Goal: Information Seeking & Learning: Learn about a topic

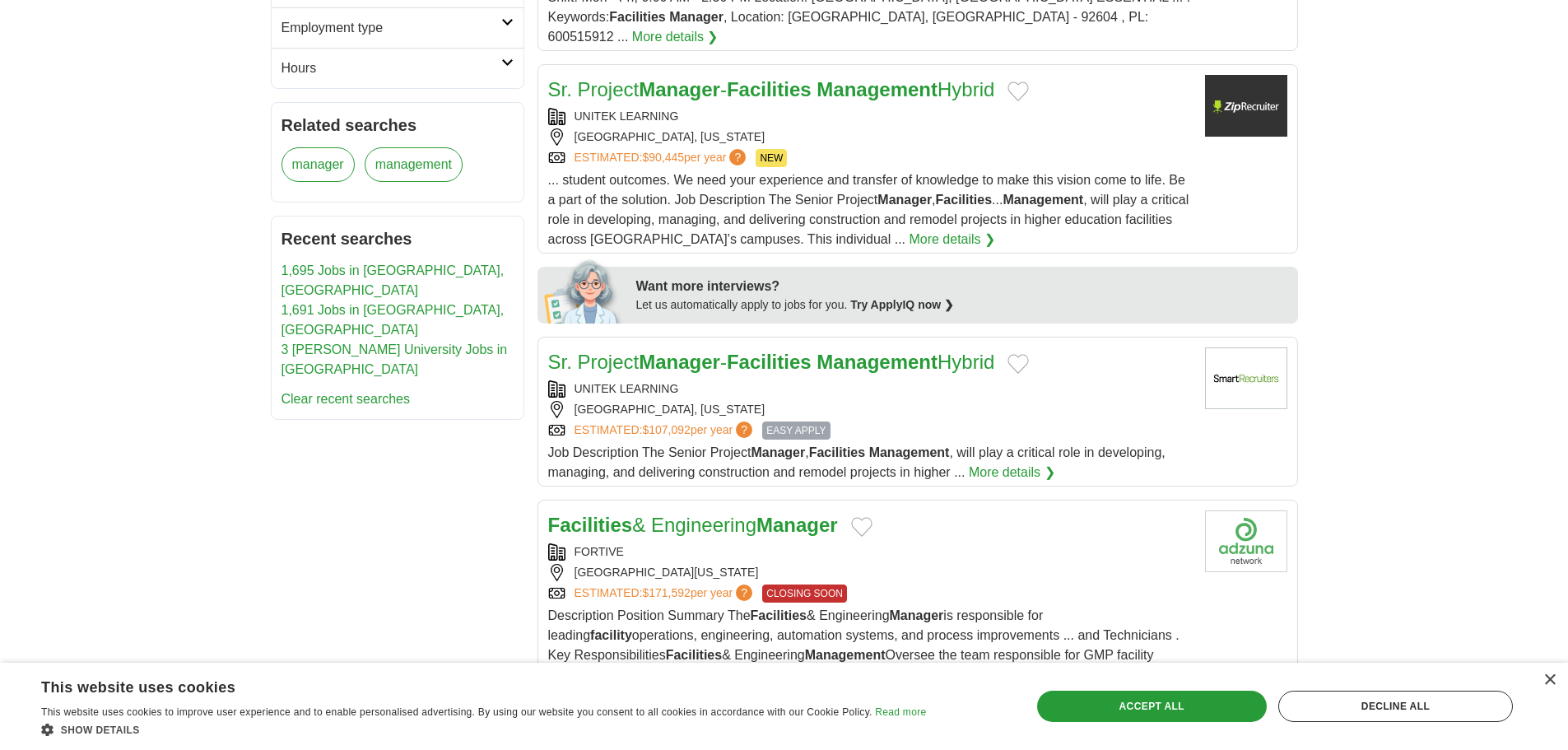
scroll to position [549, 0]
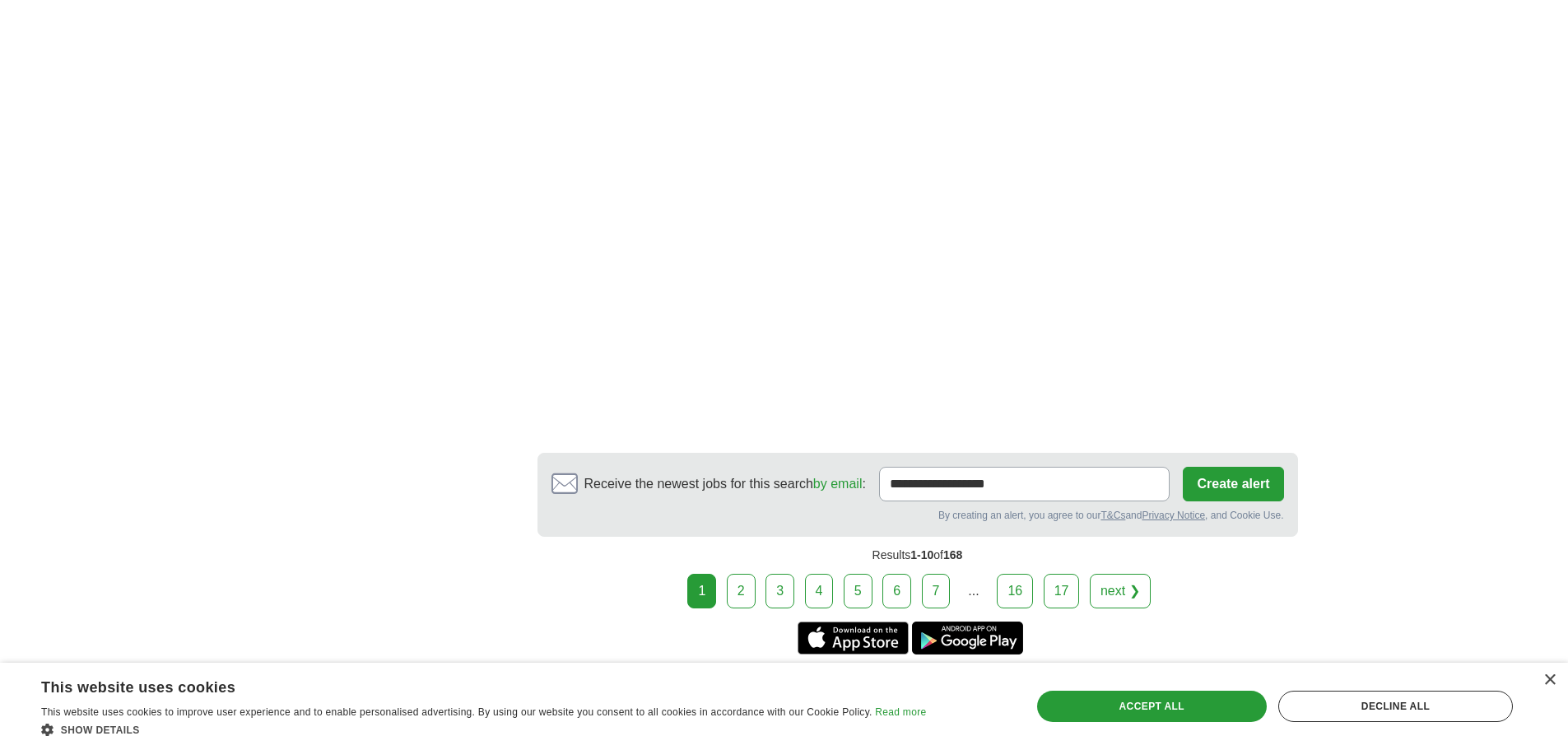
scroll to position [2882, 0]
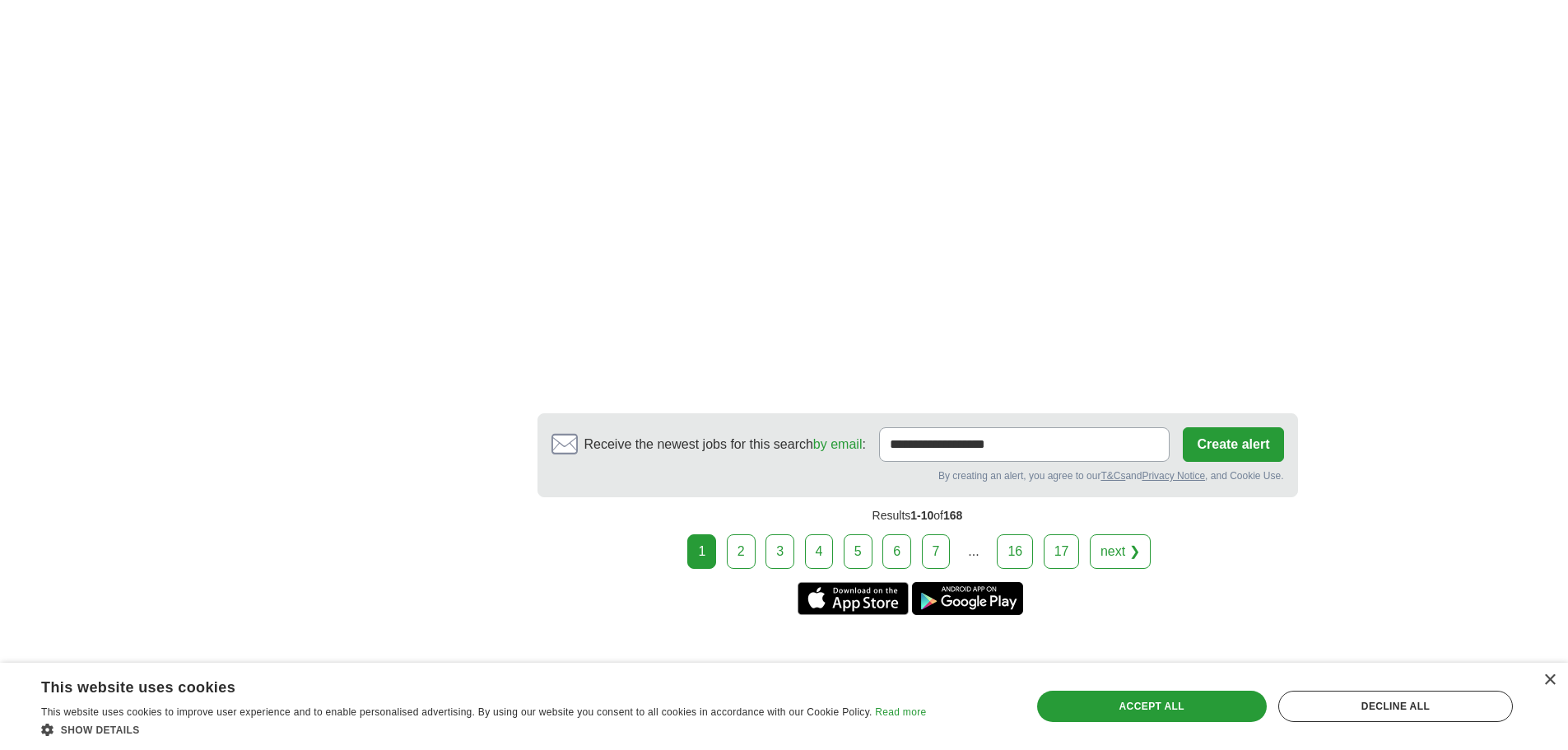
click at [746, 534] on link "2" at bounding box center [741, 551] width 29 height 34
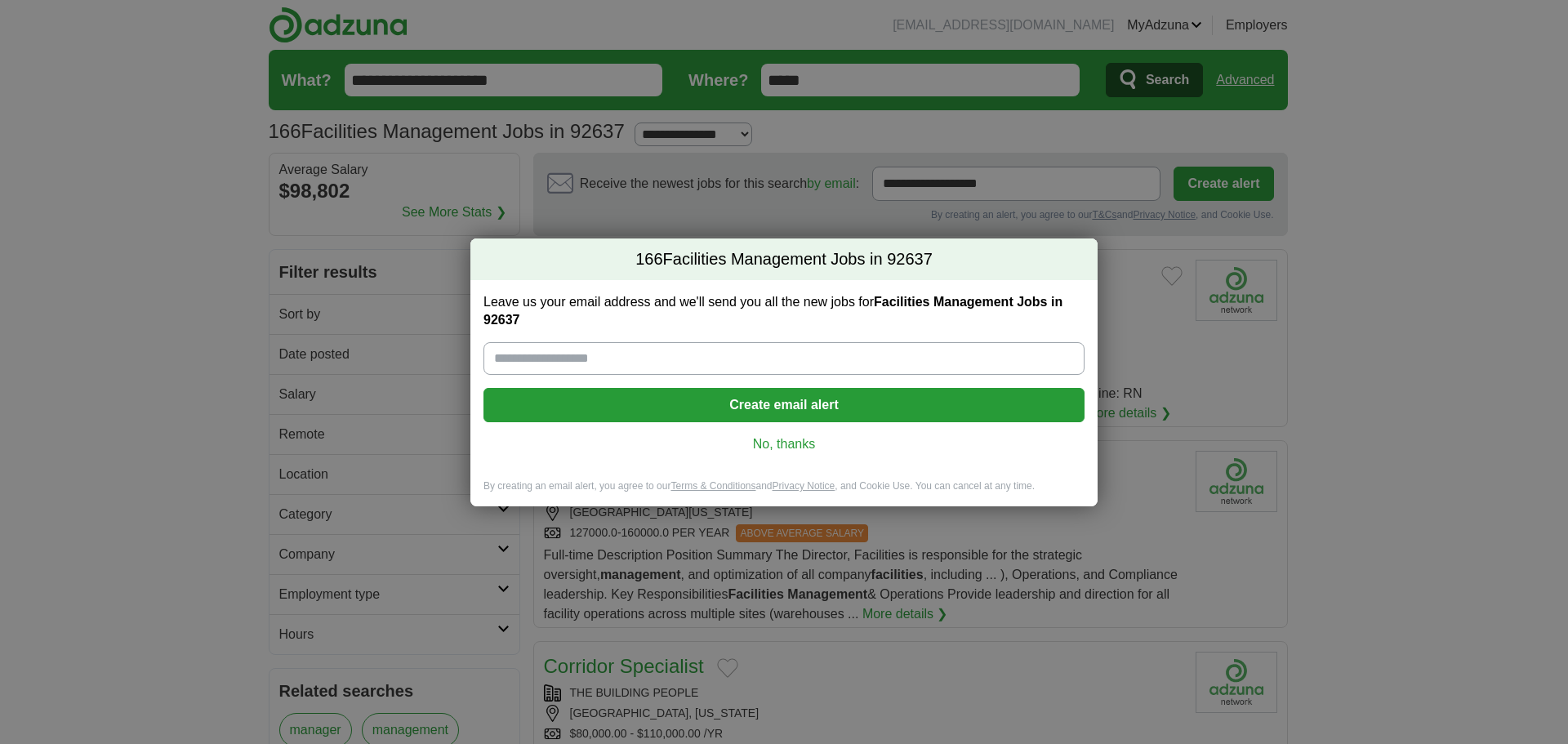
click at [781, 443] on link "No, thanks" at bounding box center [784, 444] width 575 height 18
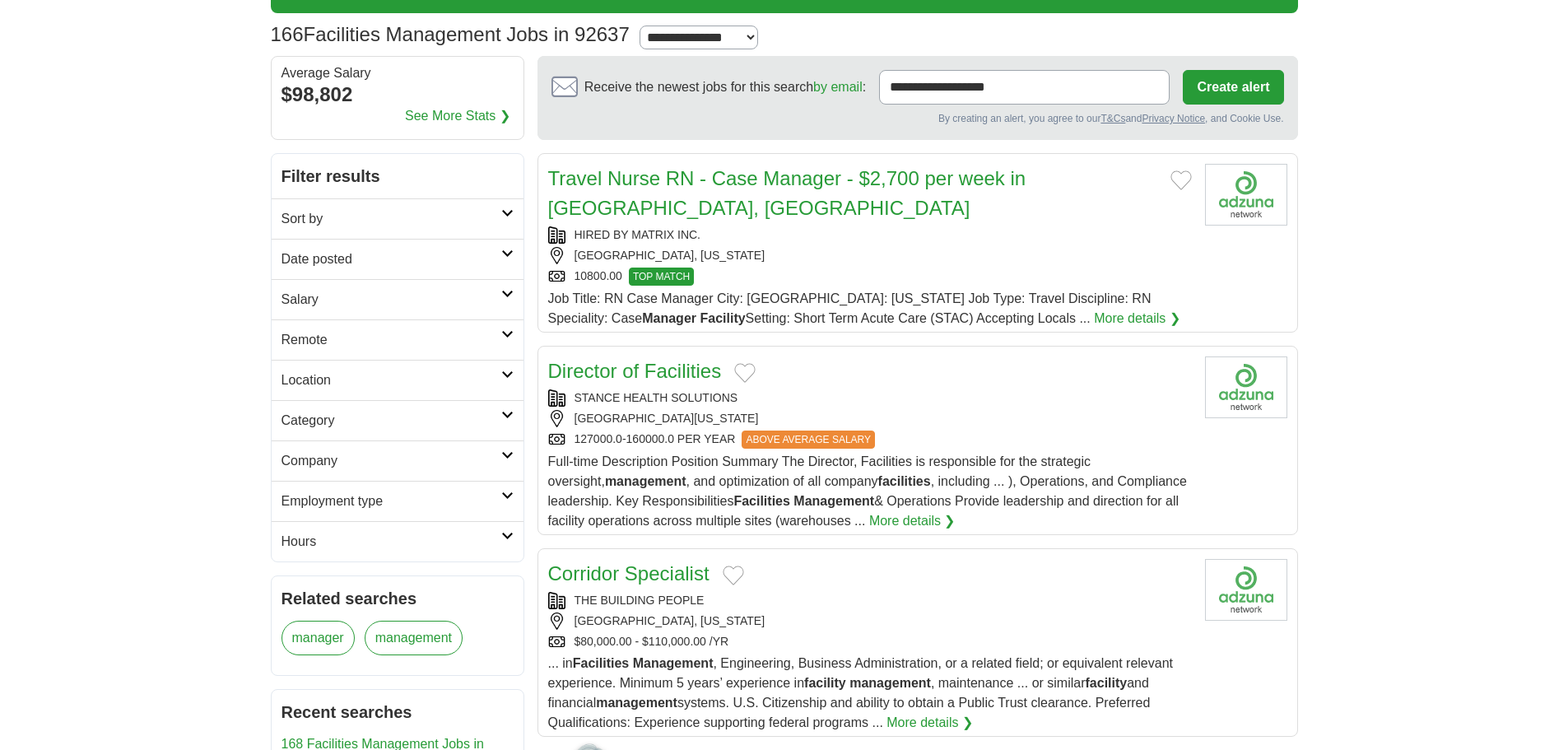
scroll to position [138, 0]
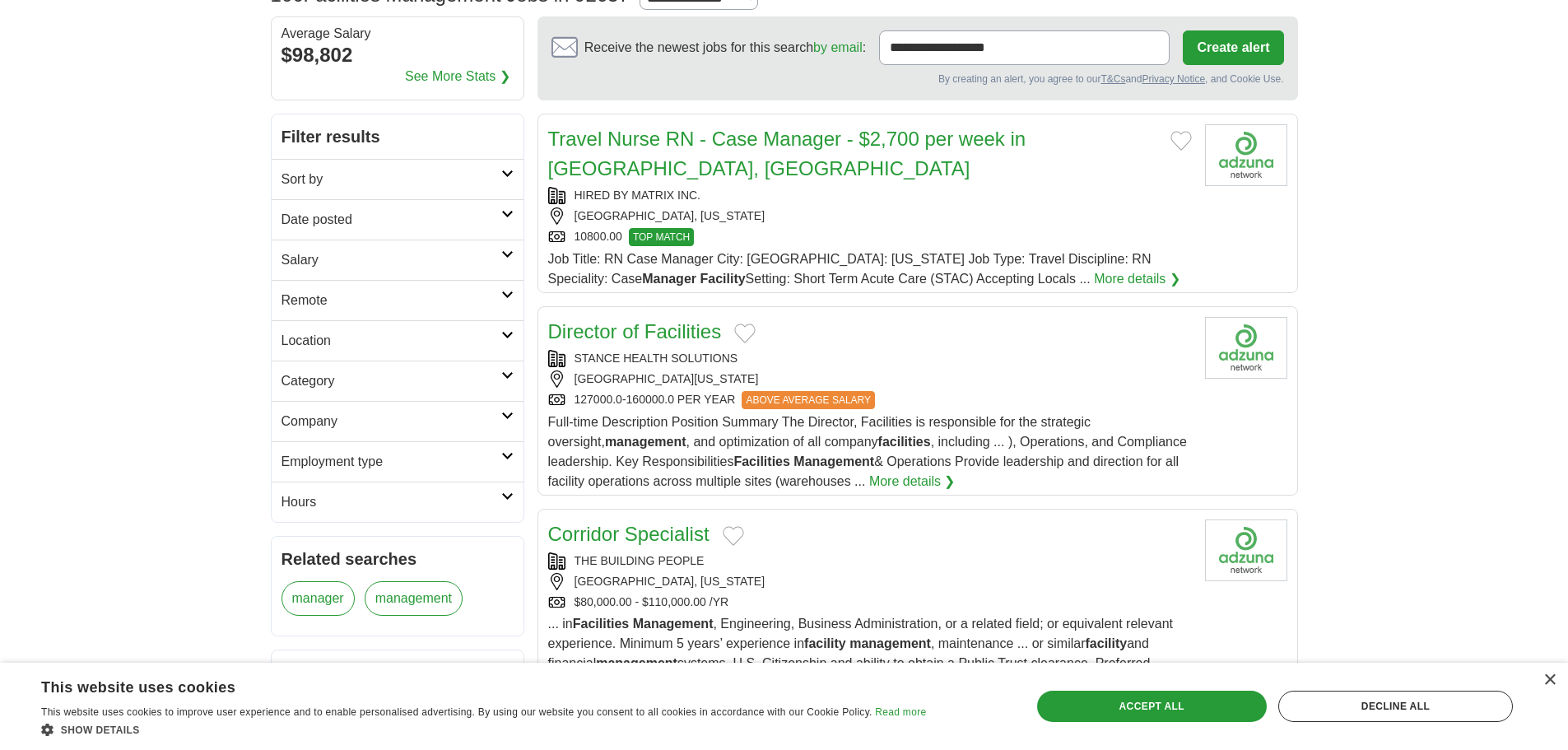
click at [655, 324] on link "Director of Facilities" at bounding box center [635, 331] width 173 height 23
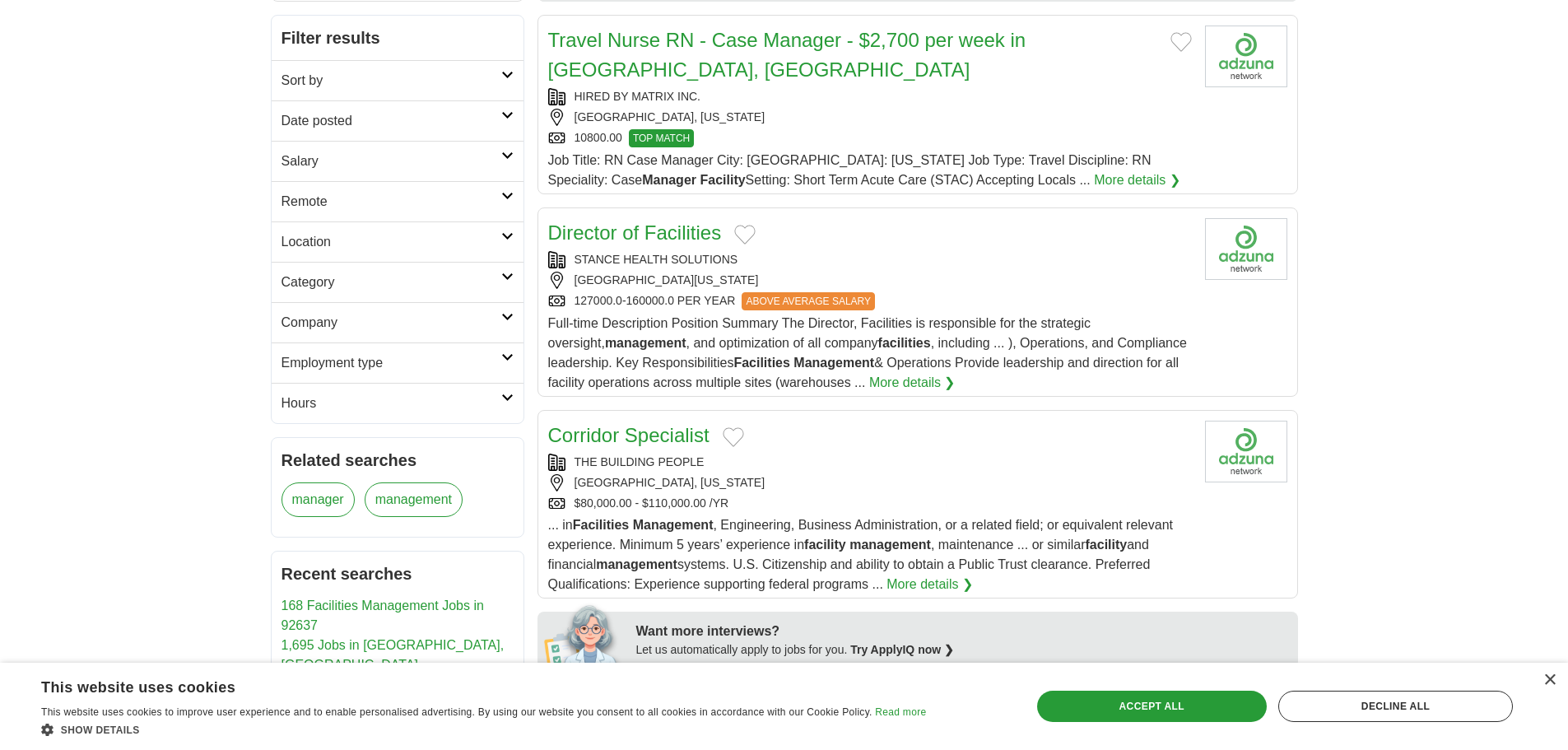
scroll to position [274, 0]
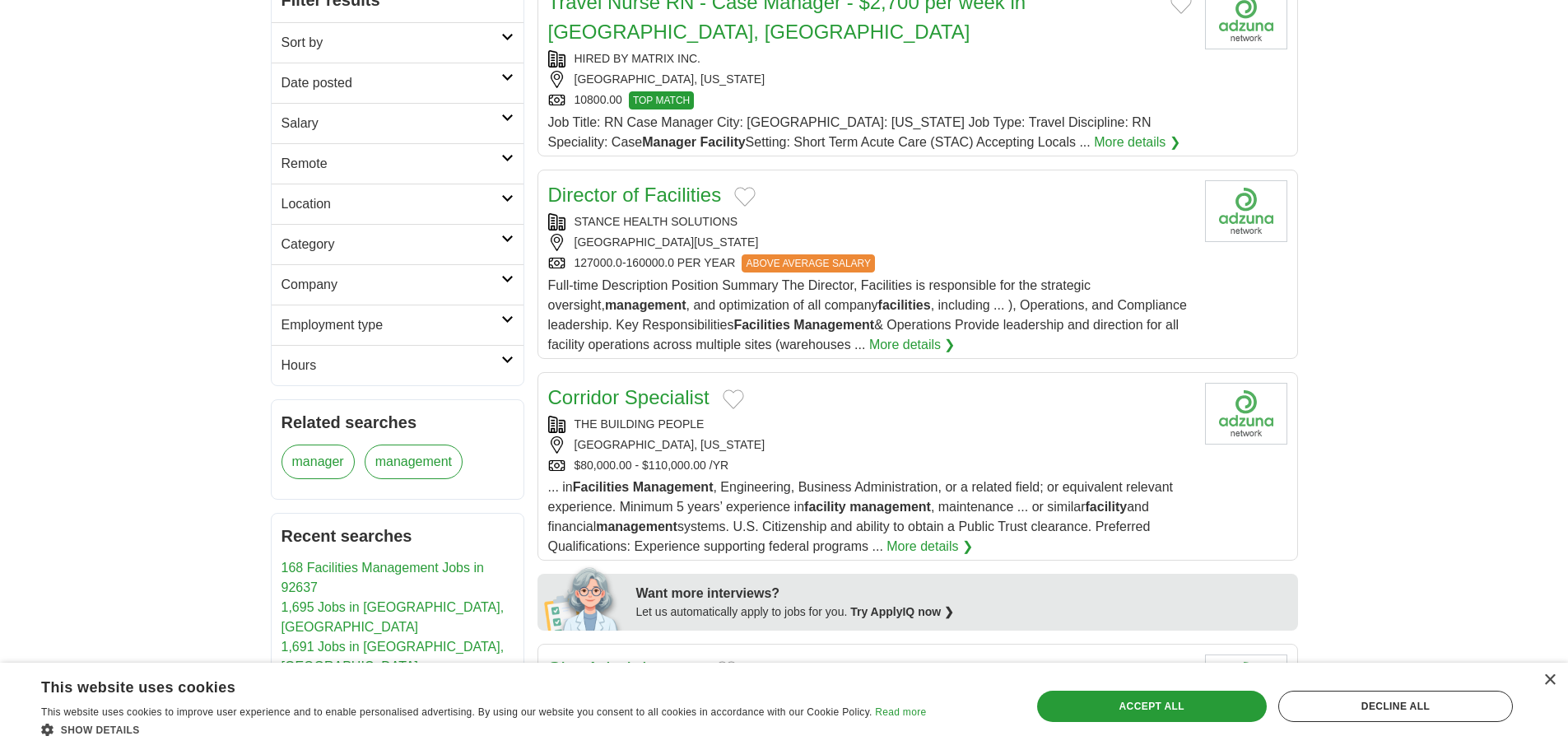
click at [722, 216] on div "STANCE HEALTH SOLUTIONS" at bounding box center [869, 222] width 644 height 18
